Goal: Task Accomplishment & Management: Use online tool/utility

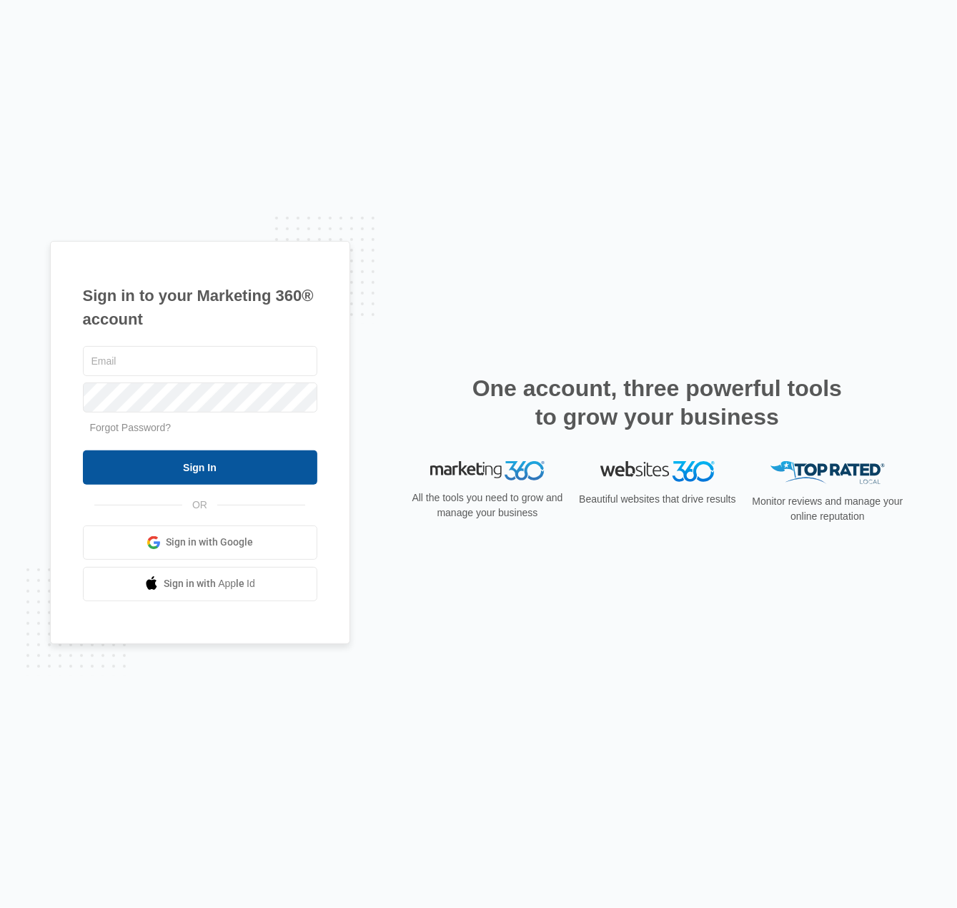
type input "[PERSON_NAME][EMAIL_ADDRESS][PERSON_NAME][DOMAIN_NAME]"
click at [229, 471] on input "Sign In" at bounding box center [200, 467] width 234 height 34
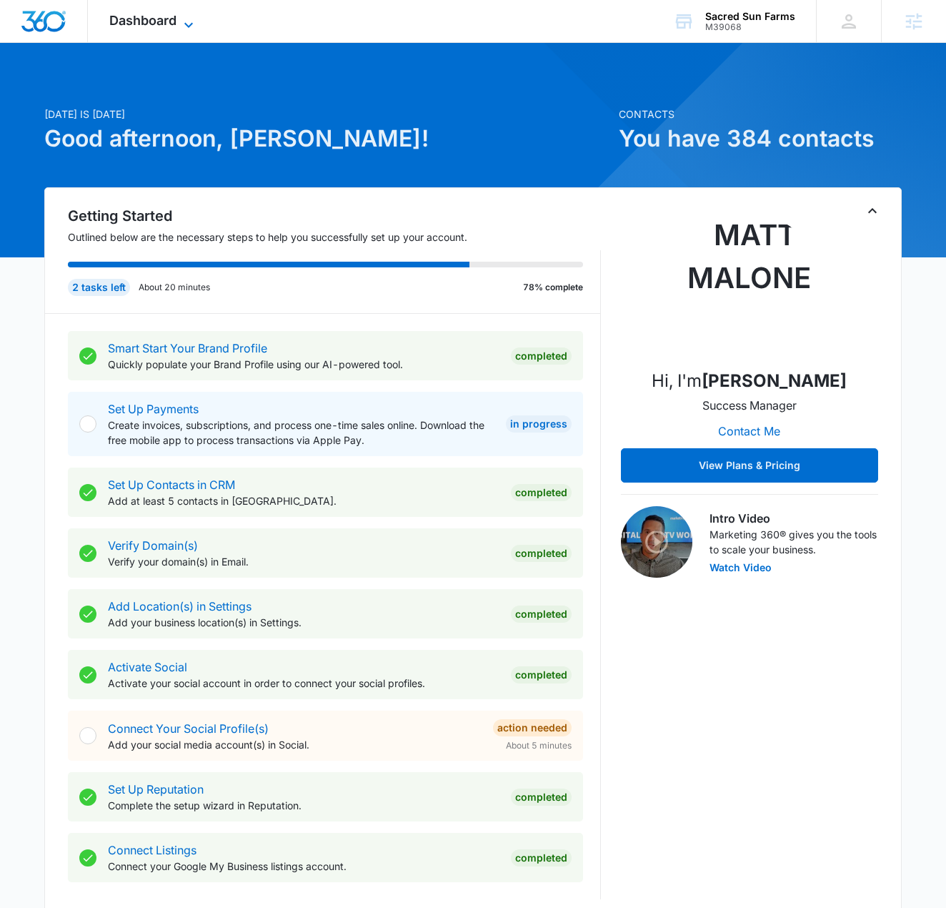
click at [133, 16] on span "Dashboard" at bounding box center [142, 20] width 67 height 15
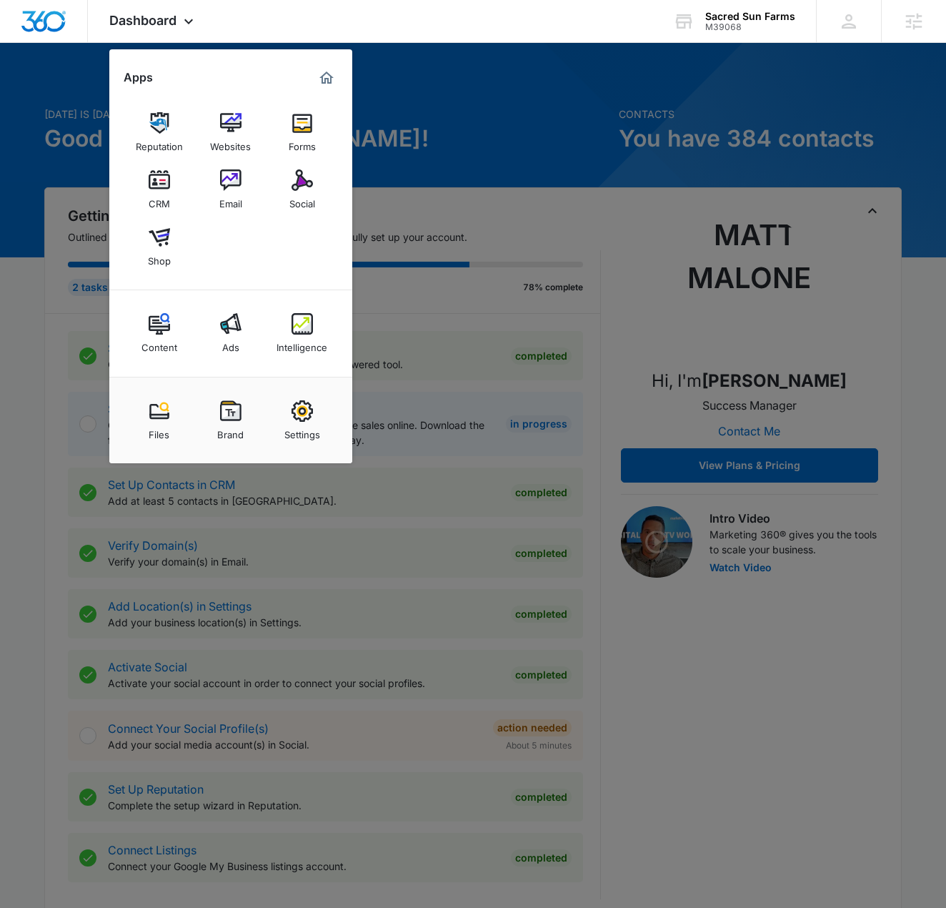
click at [303, 182] on img at bounding box center [302, 179] width 21 height 21
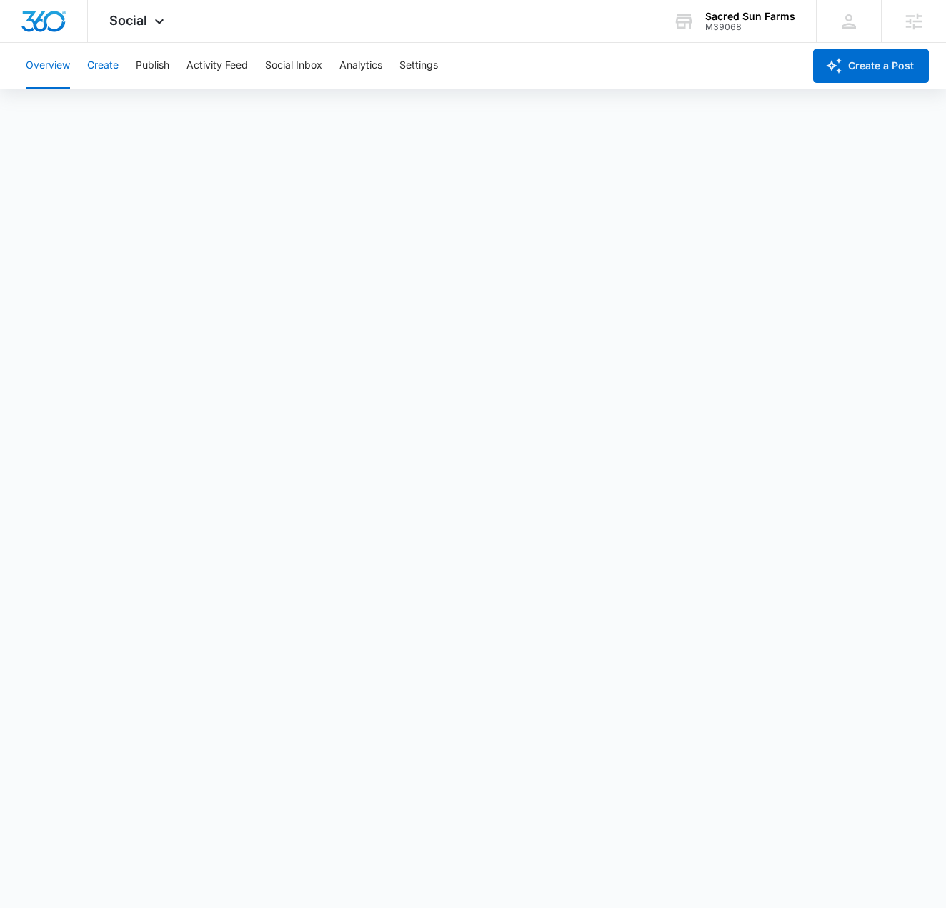
click at [110, 62] on button "Create" at bounding box center [102, 66] width 31 height 46
